Goal: Task Accomplishment & Management: Use online tool/utility

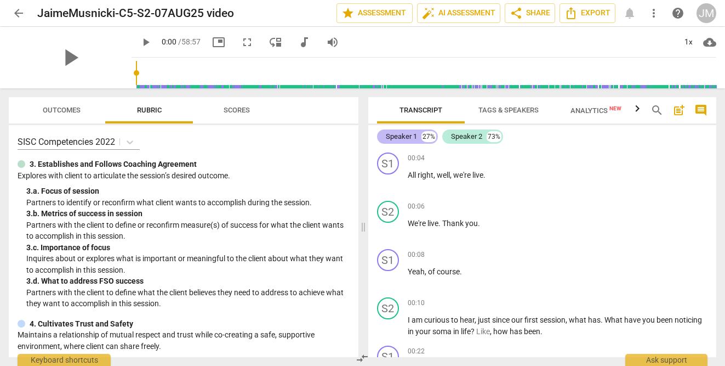
click at [403, 140] on div "Speaker 1" at bounding box center [401, 136] width 31 height 11
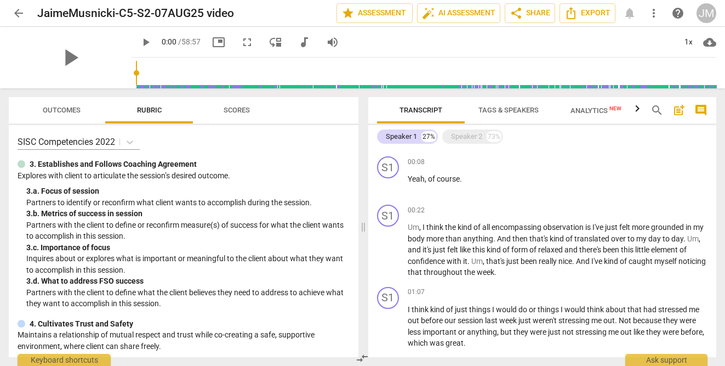
scroll to position [45, 0]
click at [469, 136] on div "Speaker 2" at bounding box center [466, 136] width 31 height 11
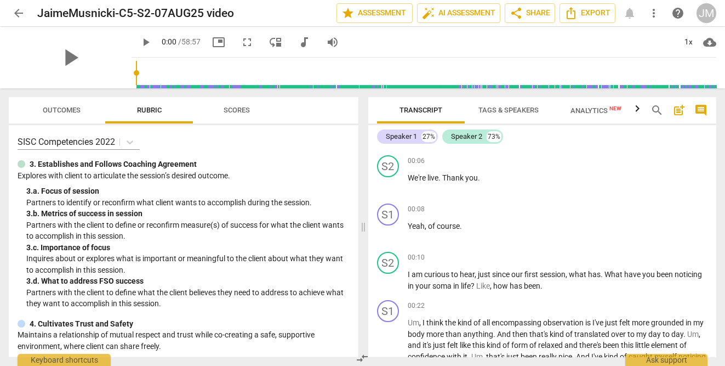
click at [490, 111] on span "Tags & Speakers" at bounding box center [509, 110] width 60 height 8
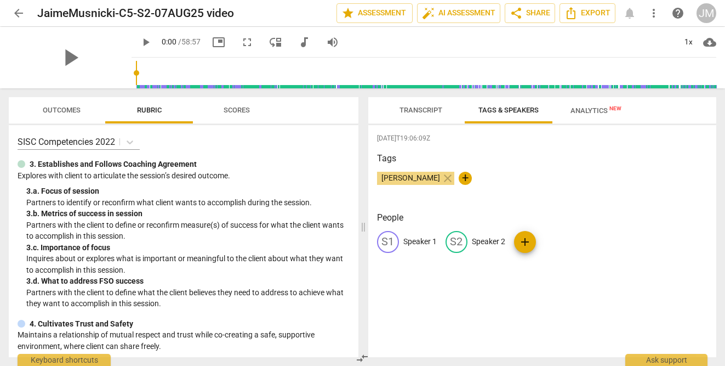
drag, startPoint x: 435, startPoint y: 176, endPoint x: 462, endPoint y: 241, distance: 69.5
click at [462, 241] on div "[DATE]T19:06:09Z Tags [PERSON_NAME] close + People S1 Speaker 1 S2 Speaker 2 add" at bounding box center [542, 241] width 349 height 232
click at [546, 195] on div "Tags [PERSON_NAME] close +" at bounding box center [542, 177] width 331 height 50
click at [457, 241] on span "edit" at bounding box center [456, 241] width 13 height 13
type input "[PERSON_NAME]"
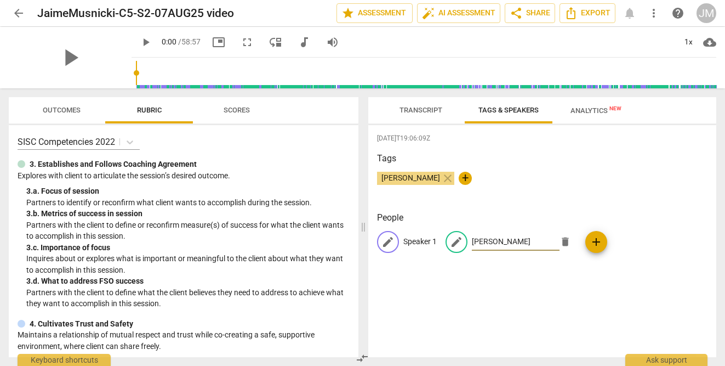
click at [415, 239] on p "Speaker 1" at bounding box center [419, 242] width 33 height 12
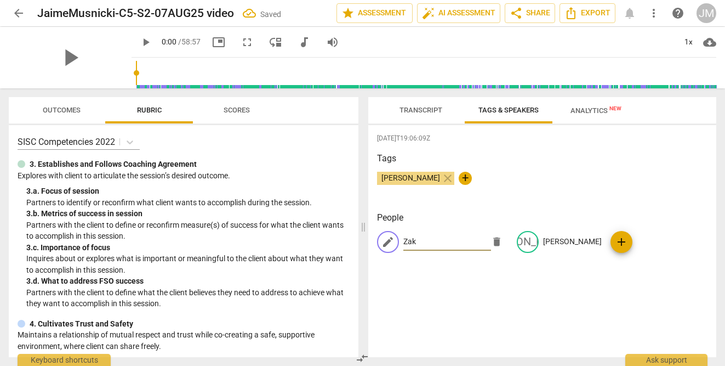
type input "Zak"
click at [626, 249] on div "edit Zak delete [PERSON_NAME]" at bounding box center [542, 246] width 331 height 31
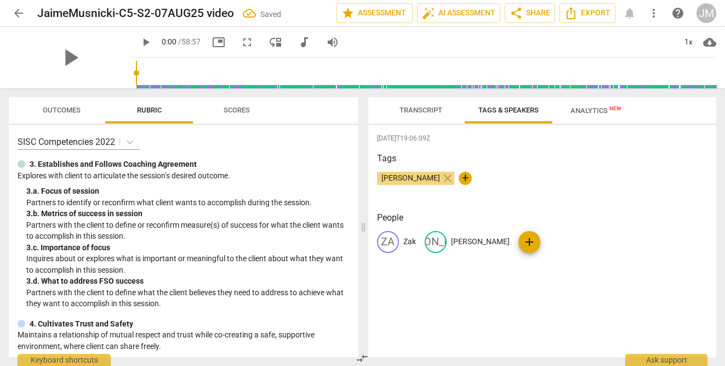
click at [420, 108] on span "Transcript" at bounding box center [421, 110] width 43 height 8
